Goal: Task Accomplishment & Management: Use online tool/utility

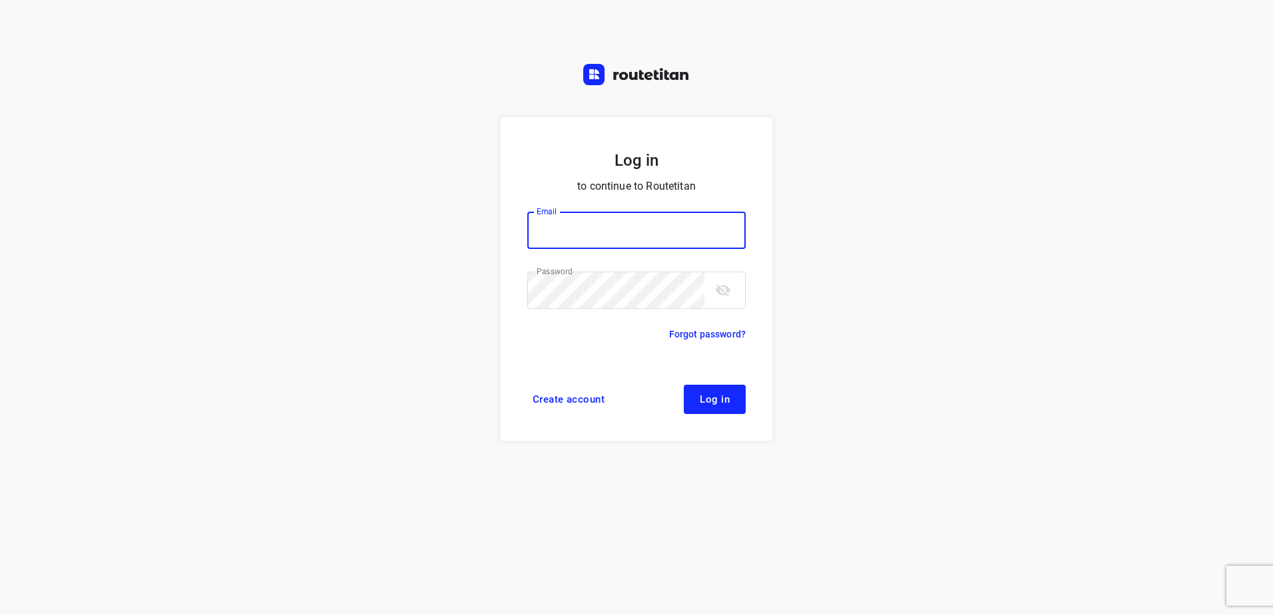
type input "[EMAIL_ADDRESS][DOMAIN_NAME]"
click at [688, 390] on button "Log in" at bounding box center [715, 399] width 62 height 29
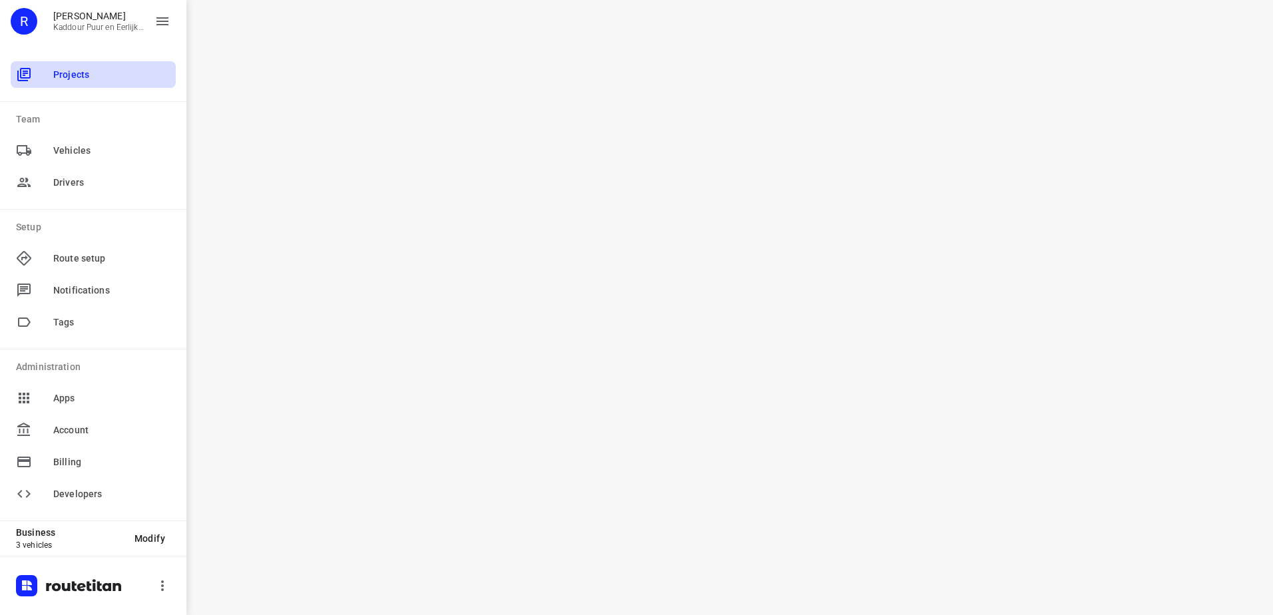
click at [85, 69] on span "Projects" at bounding box center [111, 75] width 117 height 14
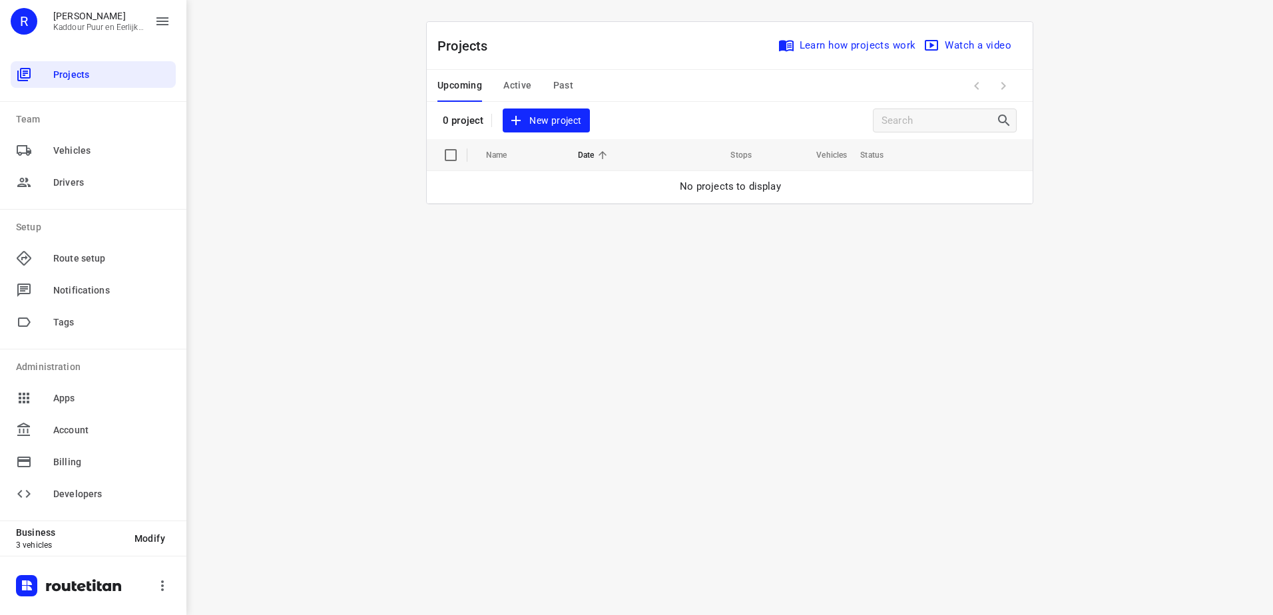
click at [517, 88] on span "Active" at bounding box center [517, 85] width 28 height 17
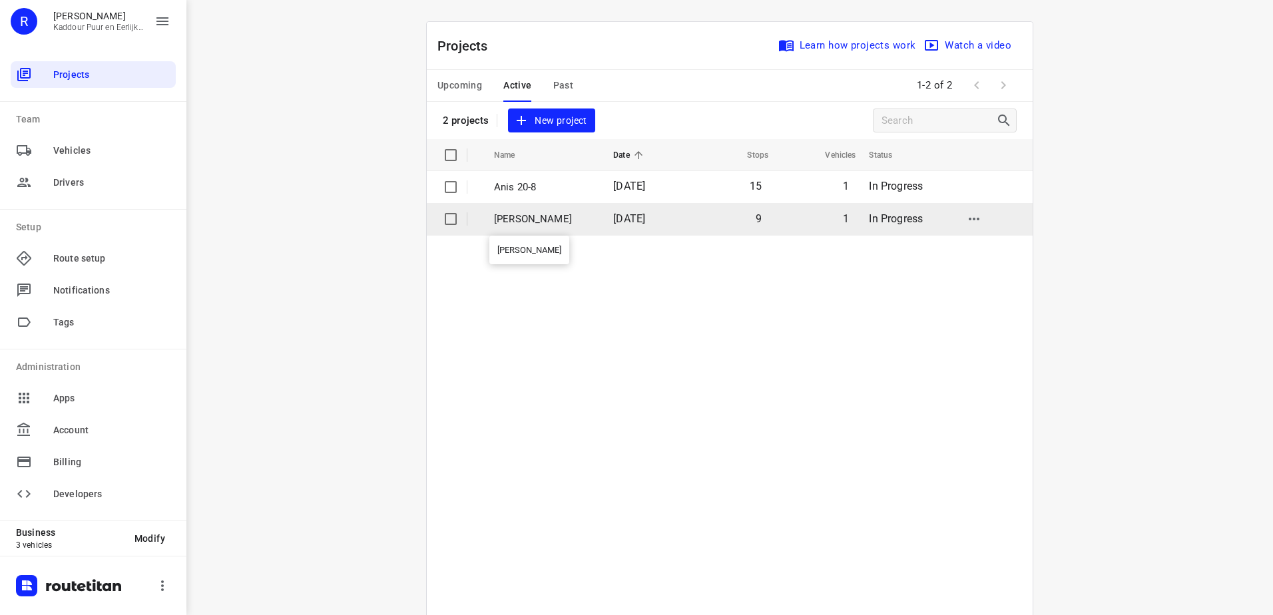
click at [513, 217] on p "Jeffrey" at bounding box center [543, 219] width 99 height 15
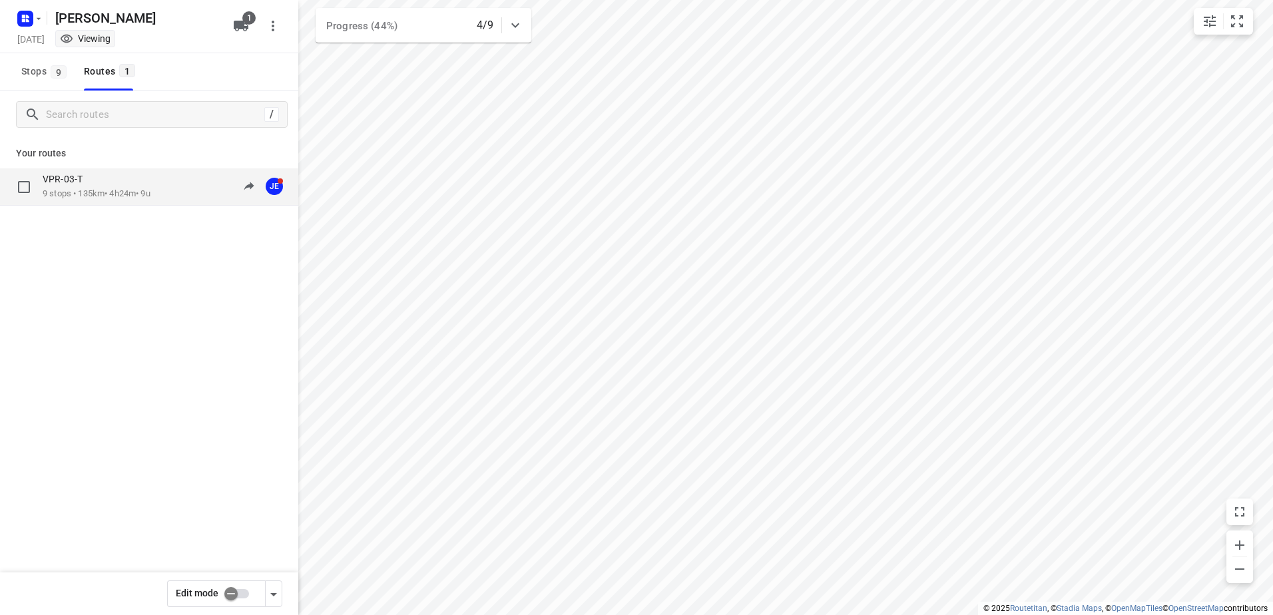
click at [71, 183] on p "VPR-03-T" at bounding box center [67, 179] width 48 height 12
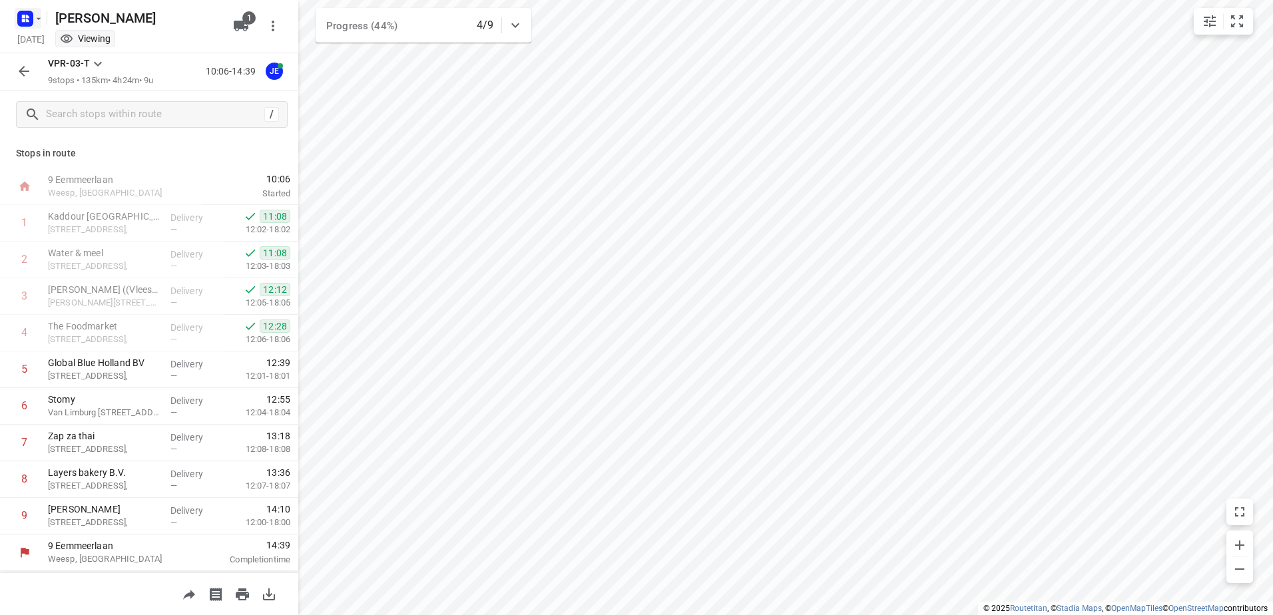
click at [34, 17] on icon "button" at bounding box center [38, 18] width 11 height 11
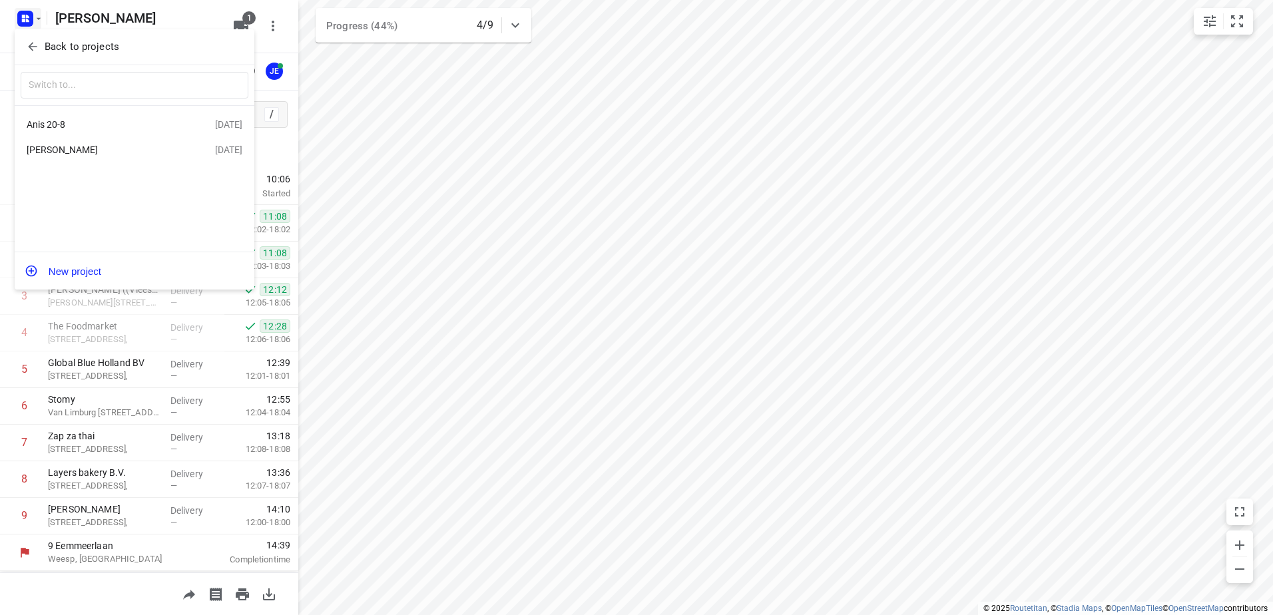
click at [53, 123] on div "Anis 20-8" at bounding box center [103, 124] width 153 height 11
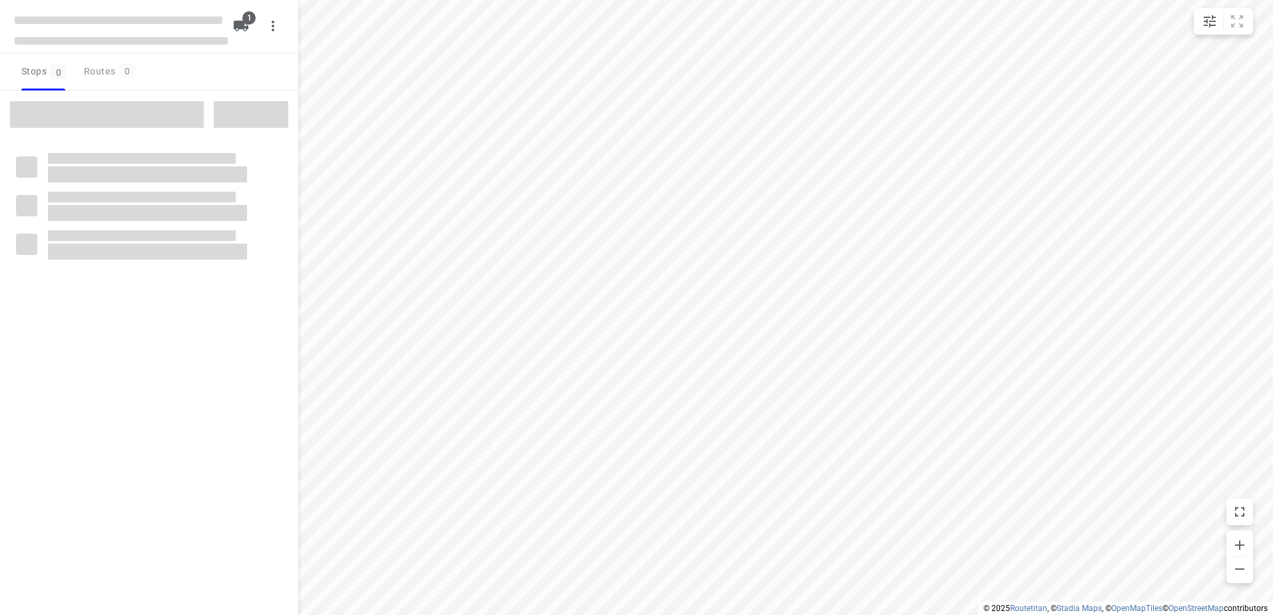
type input "distance"
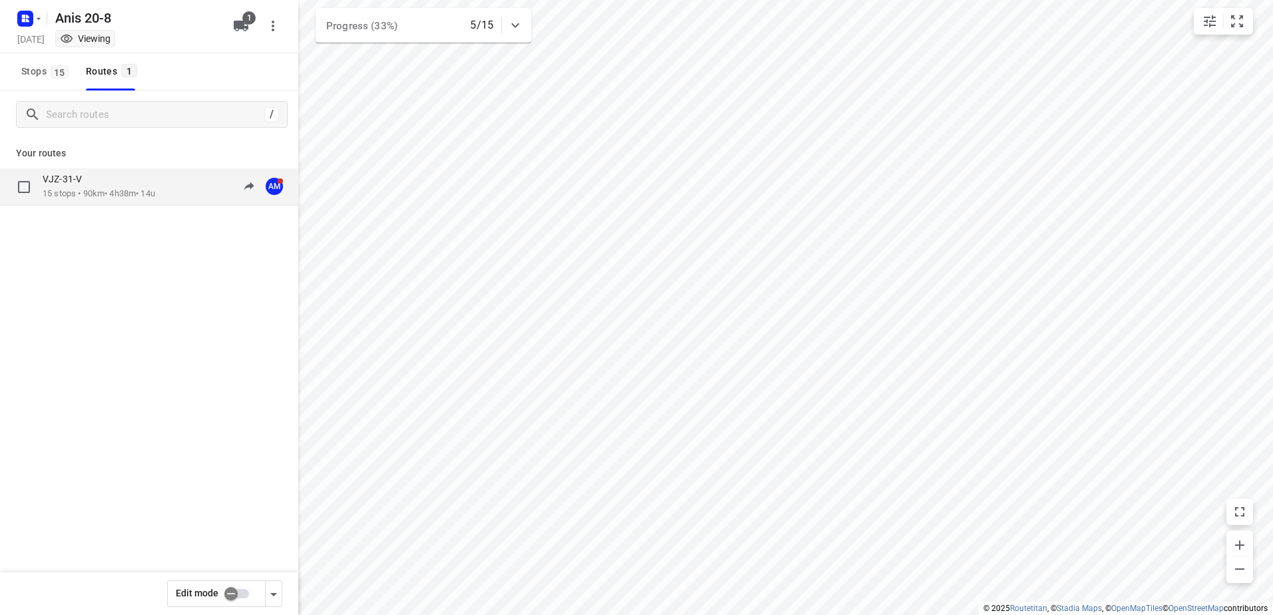
click at [103, 185] on div "VJZ-31-V" at bounding box center [99, 180] width 113 height 15
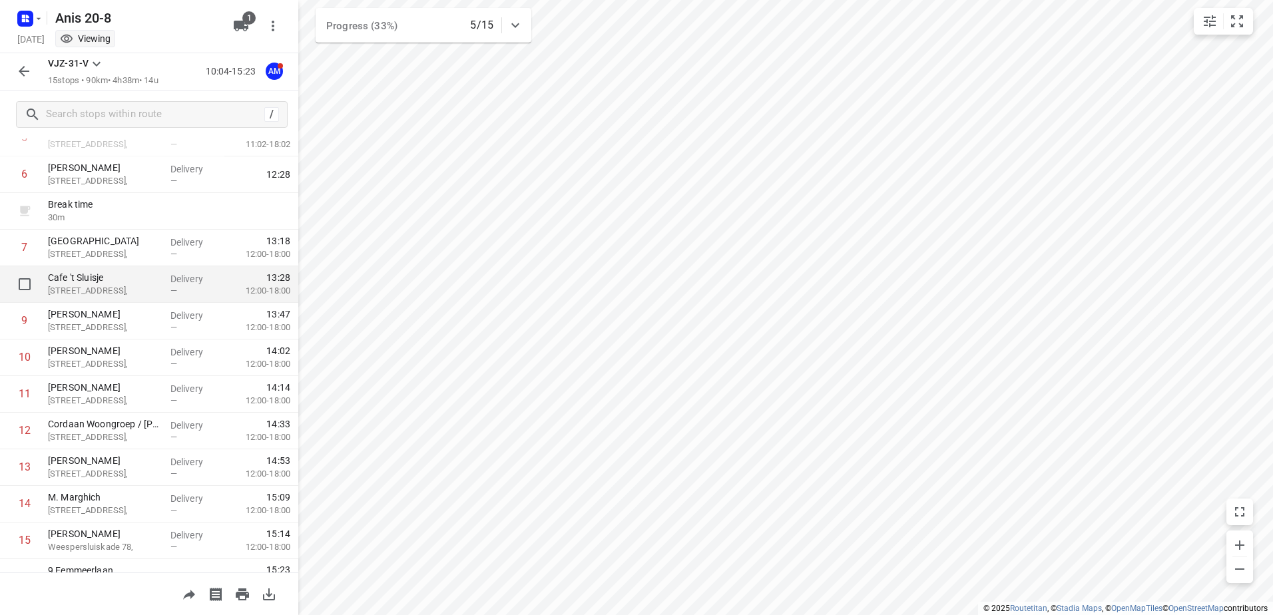
scroll to position [255, 0]
